Goal: Communication & Community: Answer question/provide support

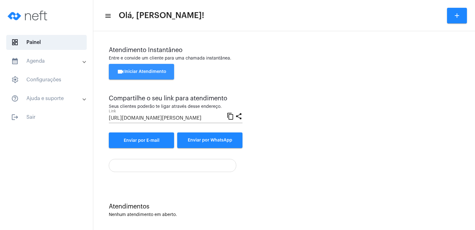
click at [132, 72] on span "videocam Iniciar Atendimento" at bounding box center [141, 71] width 49 height 4
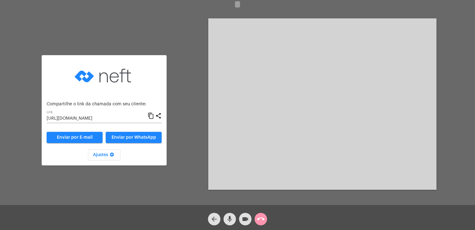
click at [285, 200] on div "Acessando Câmera e Microfone..." at bounding box center [322, 103] width 228 height 203
click at [139, 117] on input "[URL][DOMAIN_NAME]" at bounding box center [97, 118] width 101 height 5
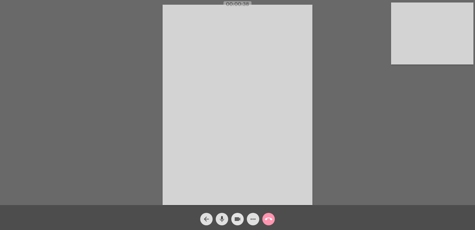
click at [236, 220] on mat-icon "videocam" at bounding box center [237, 218] width 7 height 7
click at [236, 220] on mat-icon "videocam_off" at bounding box center [237, 218] width 7 height 7
click at [433, 86] on div "Acessando Câmera e Microfone..." at bounding box center [238, 104] width 474 height 205
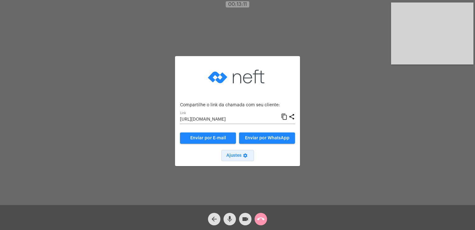
click at [245, 153] on mat-icon "settings" at bounding box center [245, 156] width 7 height 7
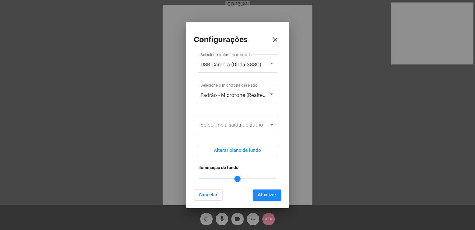
click at [234, 179] on div at bounding box center [237, 178] width 77 height 1
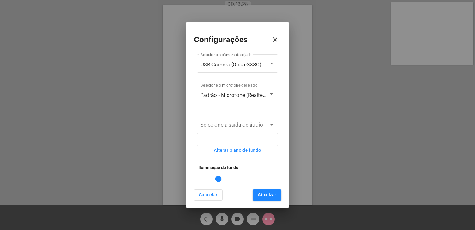
click at [221, 180] on mat-slider "25" at bounding box center [238, 178] width 82 height 15
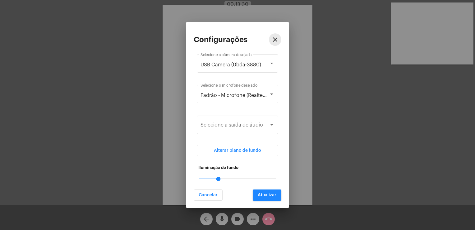
click at [275, 40] on mat-icon "close" at bounding box center [275, 39] width 7 height 7
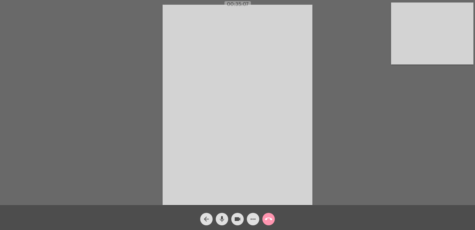
click at [439, 91] on div "Acessando Câmera e Microfone..." at bounding box center [238, 104] width 474 height 205
click at [271, 217] on mat-icon "call_end" at bounding box center [268, 218] width 7 height 7
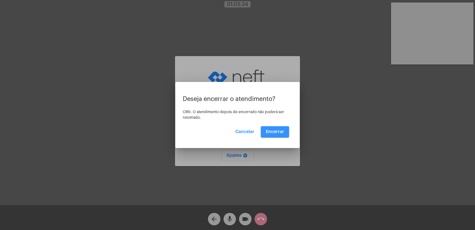
click at [275, 129] on button "Encerrar" at bounding box center [275, 131] width 28 height 11
